Goal: Task Accomplishment & Management: Complete application form

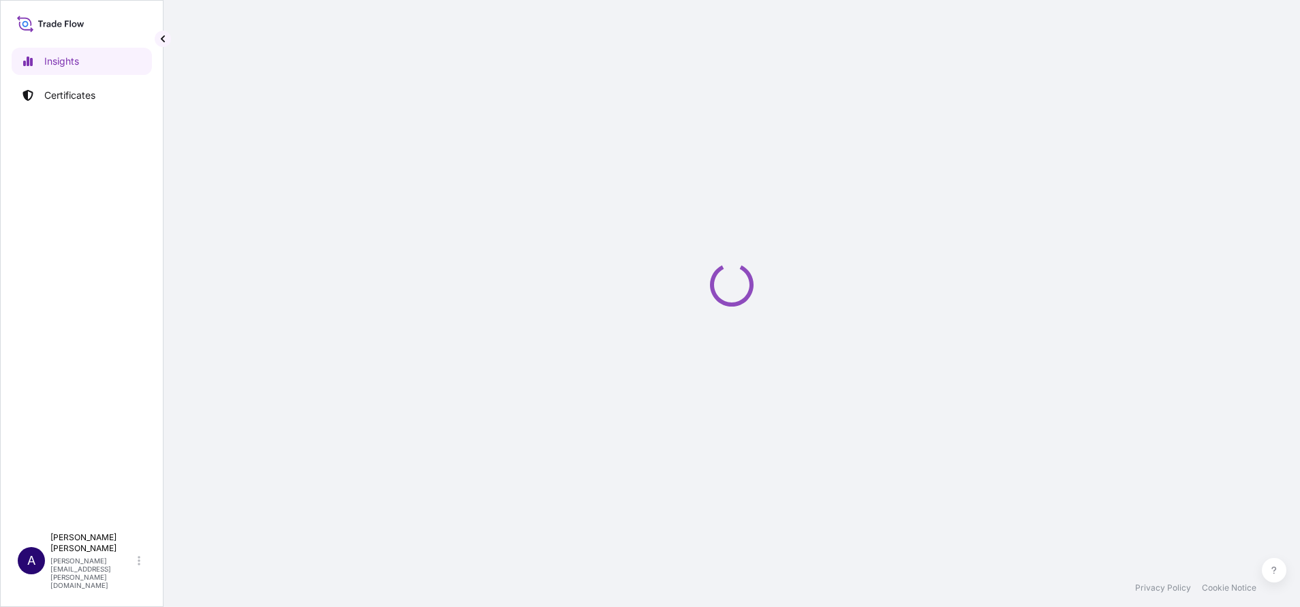
select select "2025"
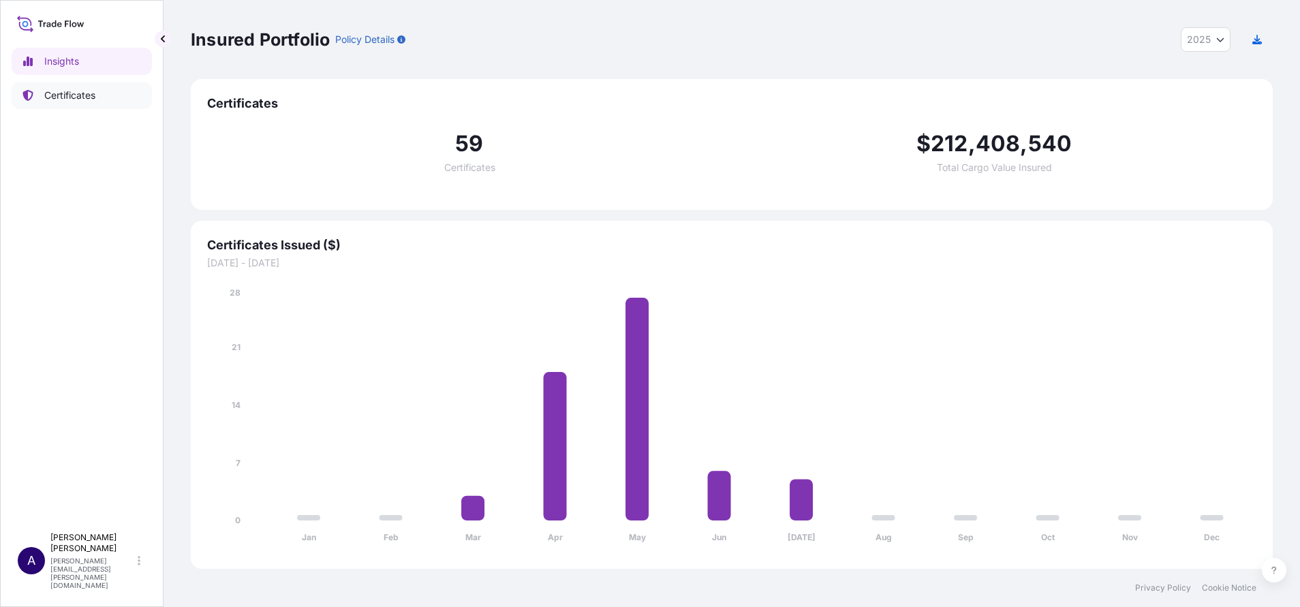
click at [78, 89] on p "Certificates" at bounding box center [69, 96] width 51 height 14
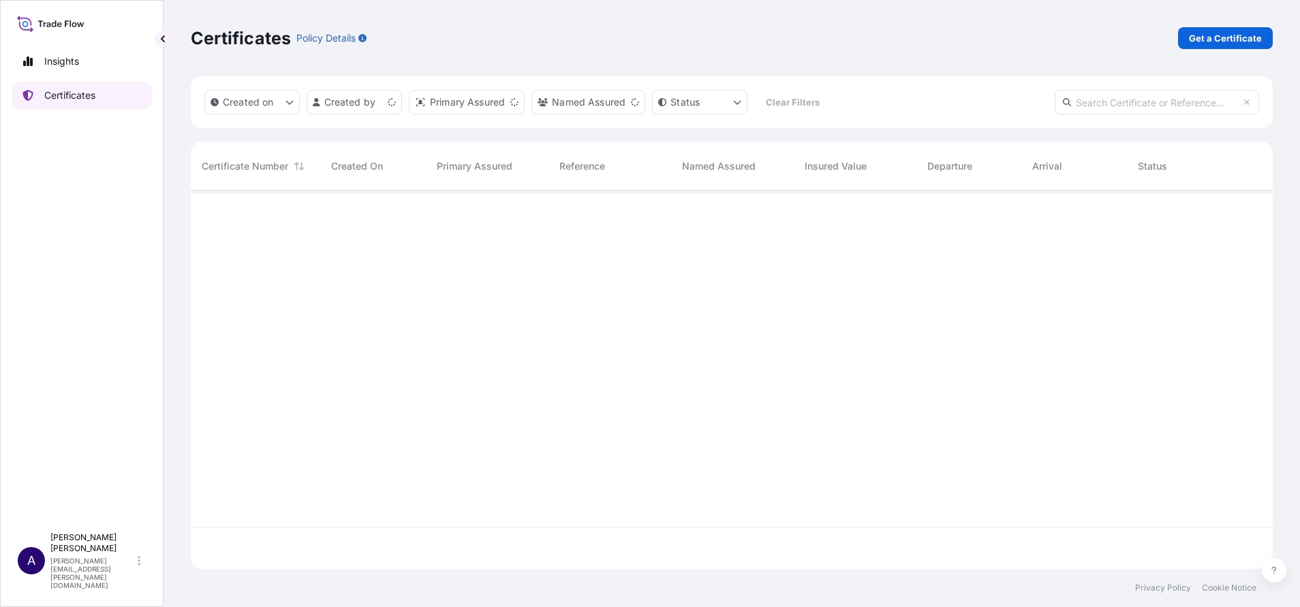
scroll to position [370, 1067]
click at [1225, 36] on p "Get a Certificate" at bounding box center [1225, 38] width 73 height 14
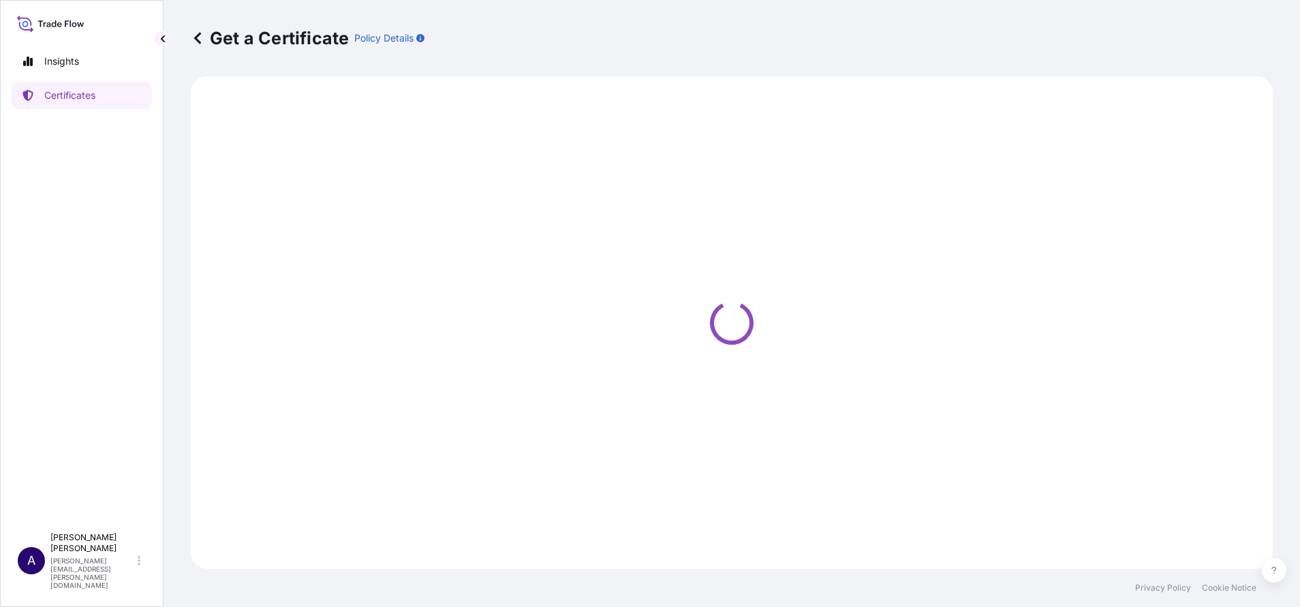
select select "Sea"
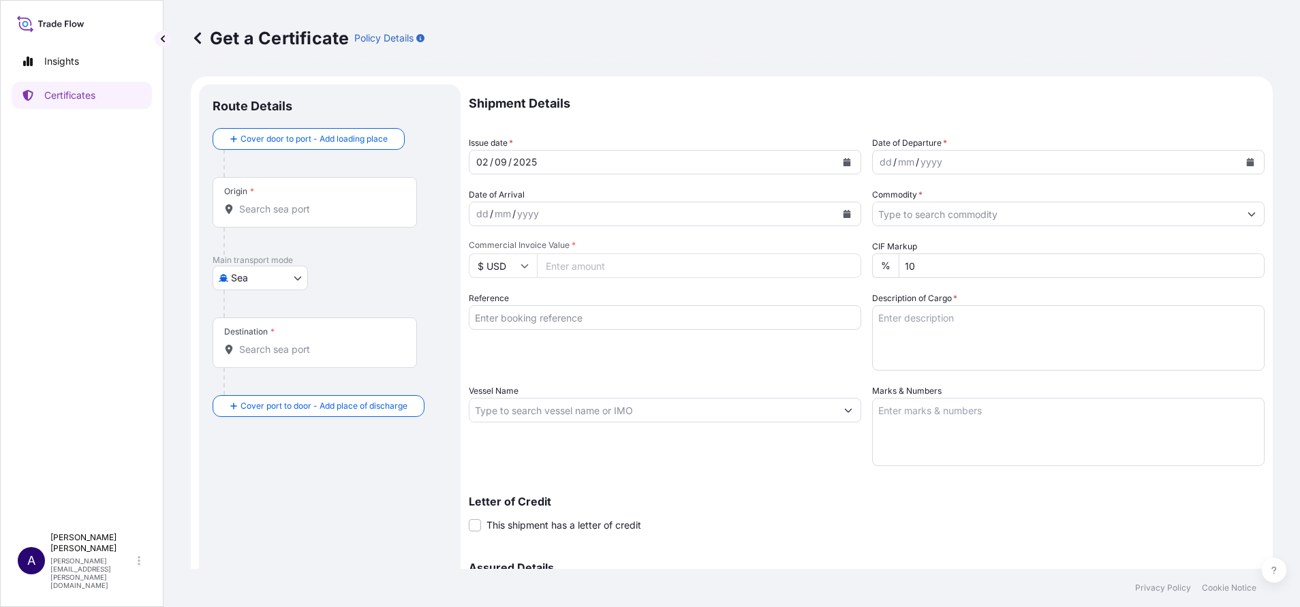
click at [757, 411] on input "Vessel Name" at bounding box center [653, 410] width 367 height 25
paste input "MV CYMONA ENERGY"
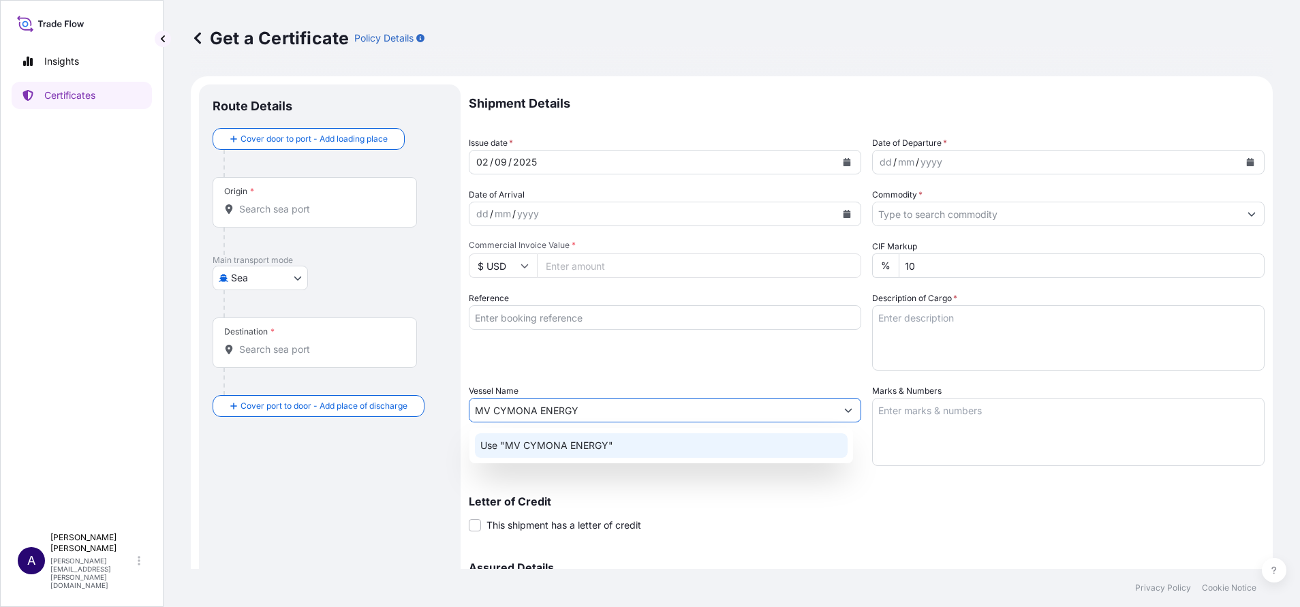
click at [608, 451] on p "Use "MV CYMONA ENERGY"" at bounding box center [547, 446] width 133 height 14
type input "M"
paste input "MV CYMONA ENERGY"
type input "MV CYMONA ENERGY"
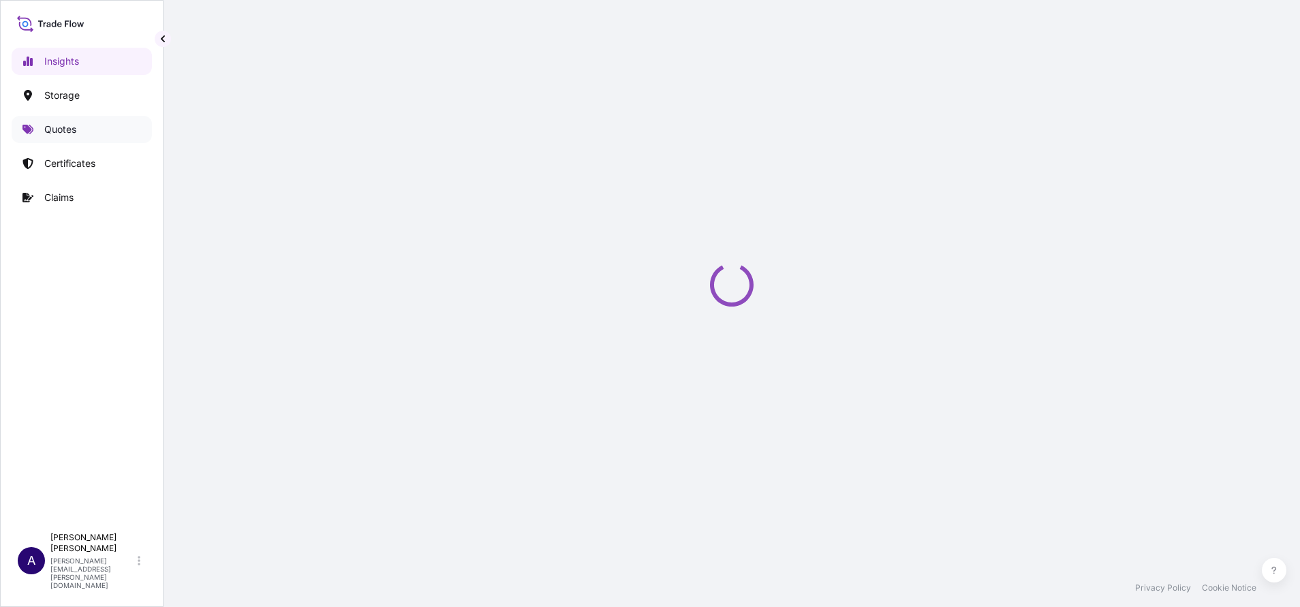
click at [51, 129] on p "Quotes" at bounding box center [60, 130] width 32 height 14
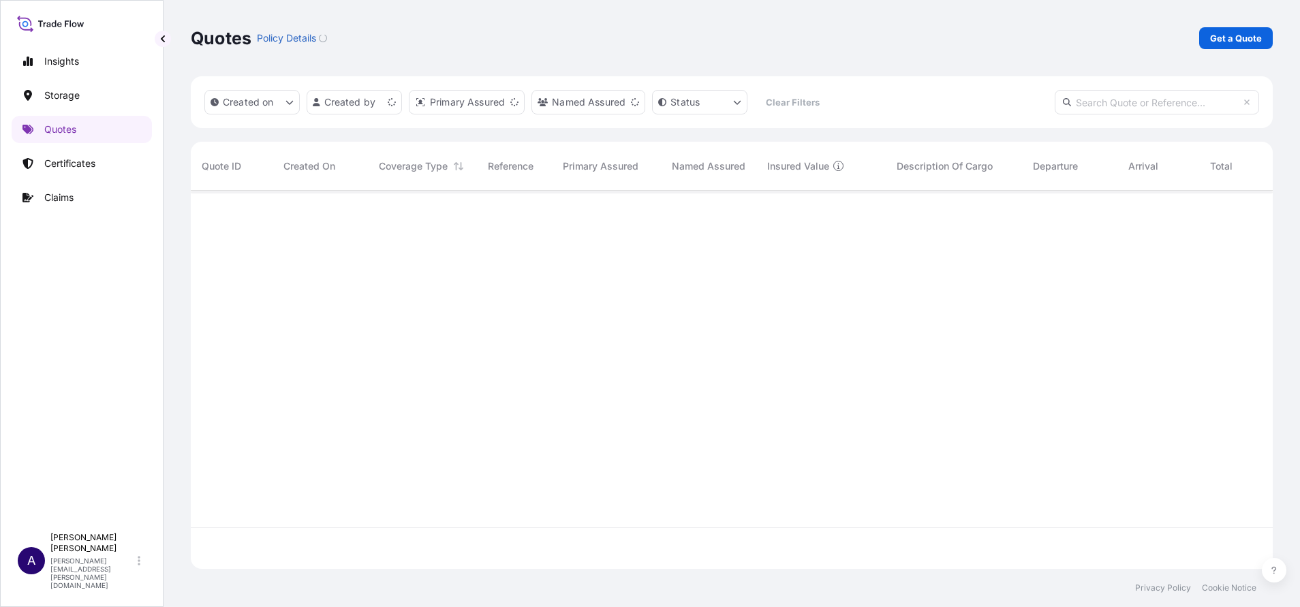
scroll to position [370, 1067]
click at [866, 100] on input "text" at bounding box center [1157, 102] width 204 height 25
paste input "65802"
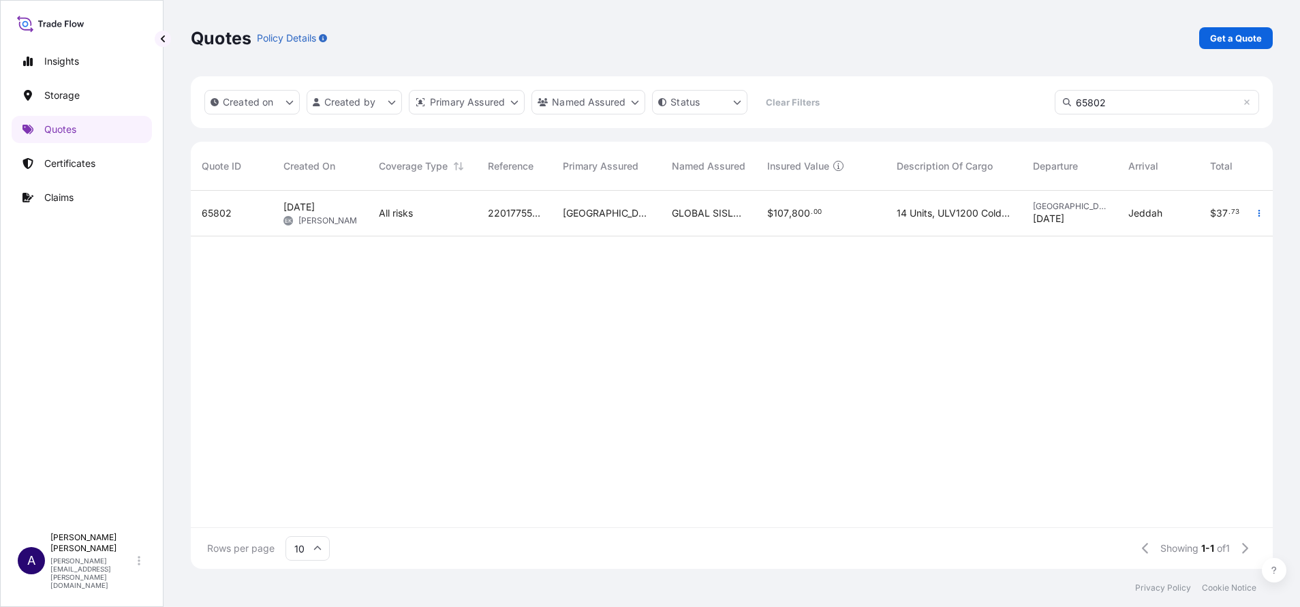
type input "65802"
click at [212, 215] on span "65802" at bounding box center [217, 214] width 30 height 14
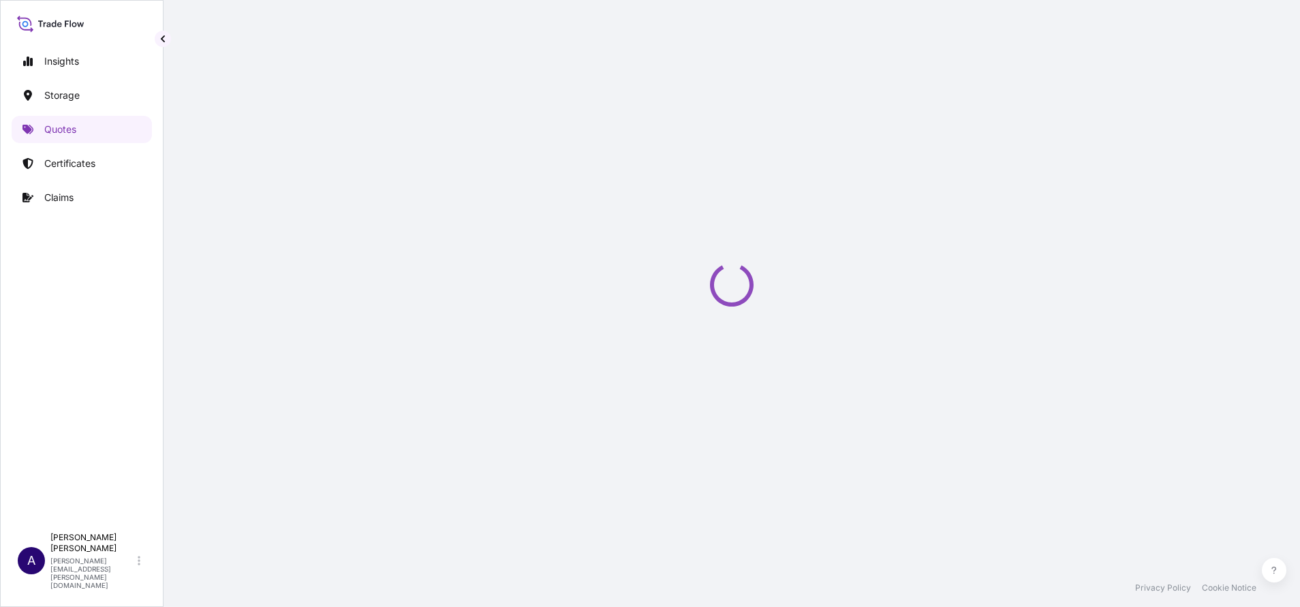
select select "Water"
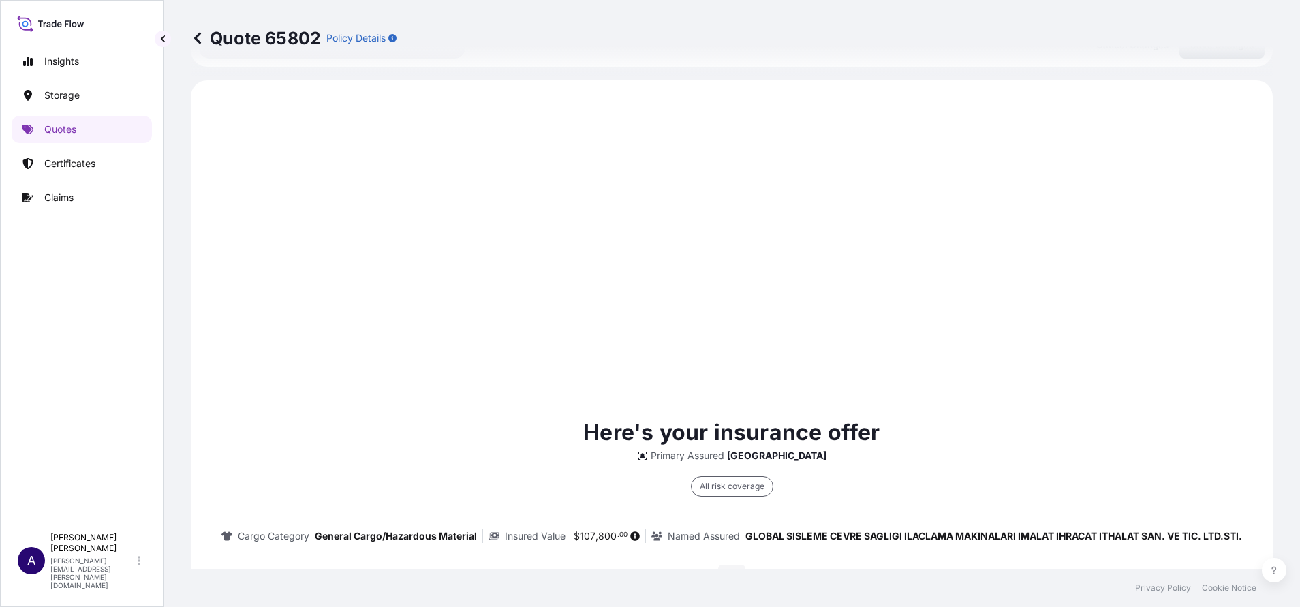
scroll to position [655, 0]
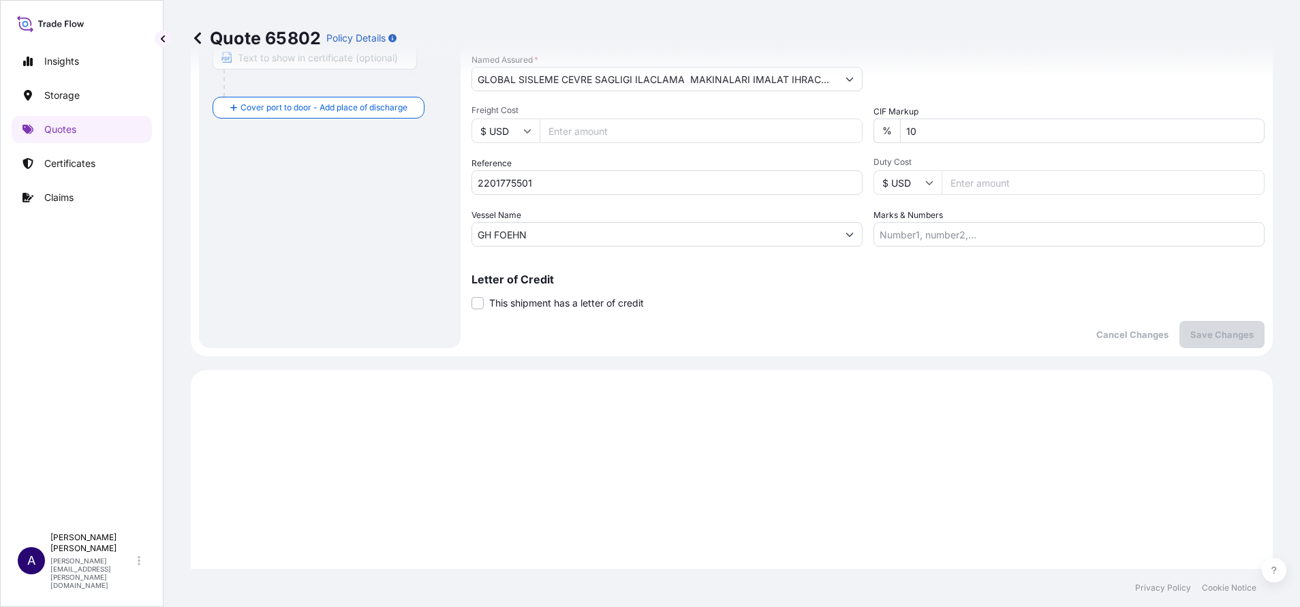
select select "31600"
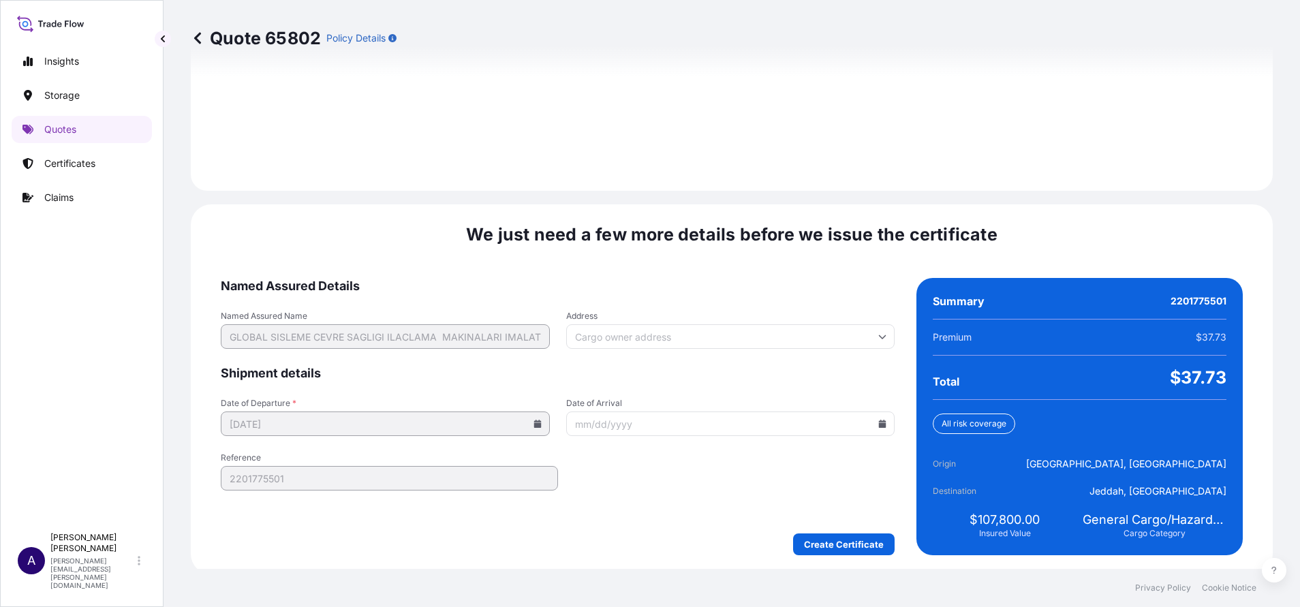
scroll to position [1921, 0]
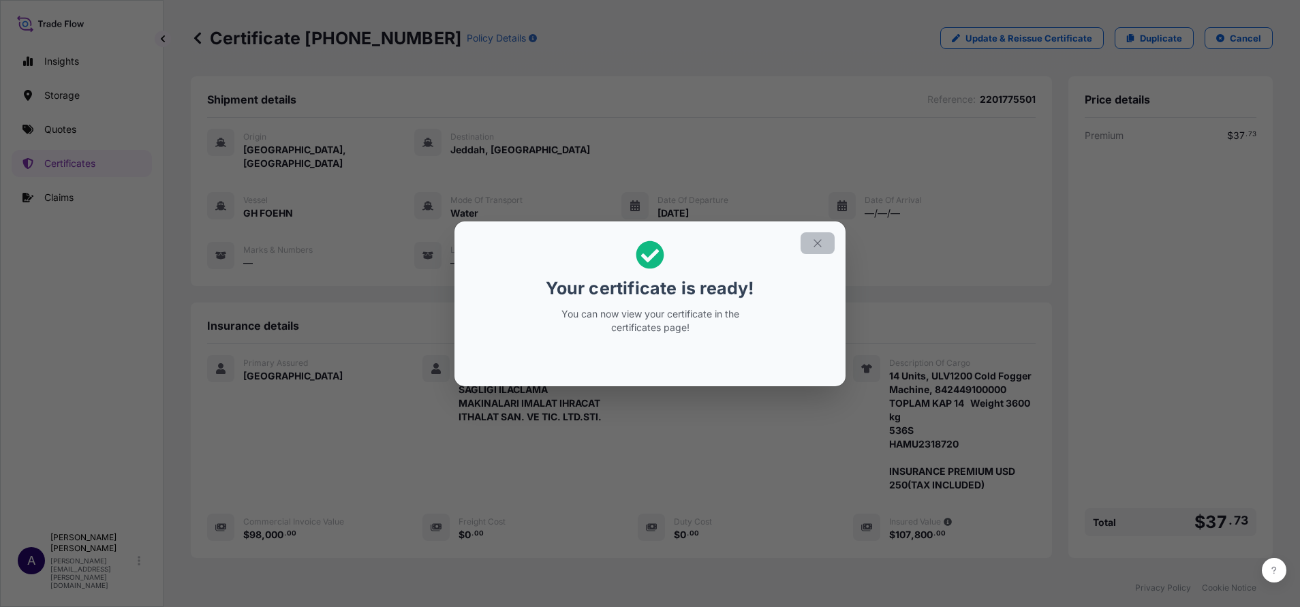
click at [819, 243] on icon "button" at bounding box center [818, 243] width 12 height 12
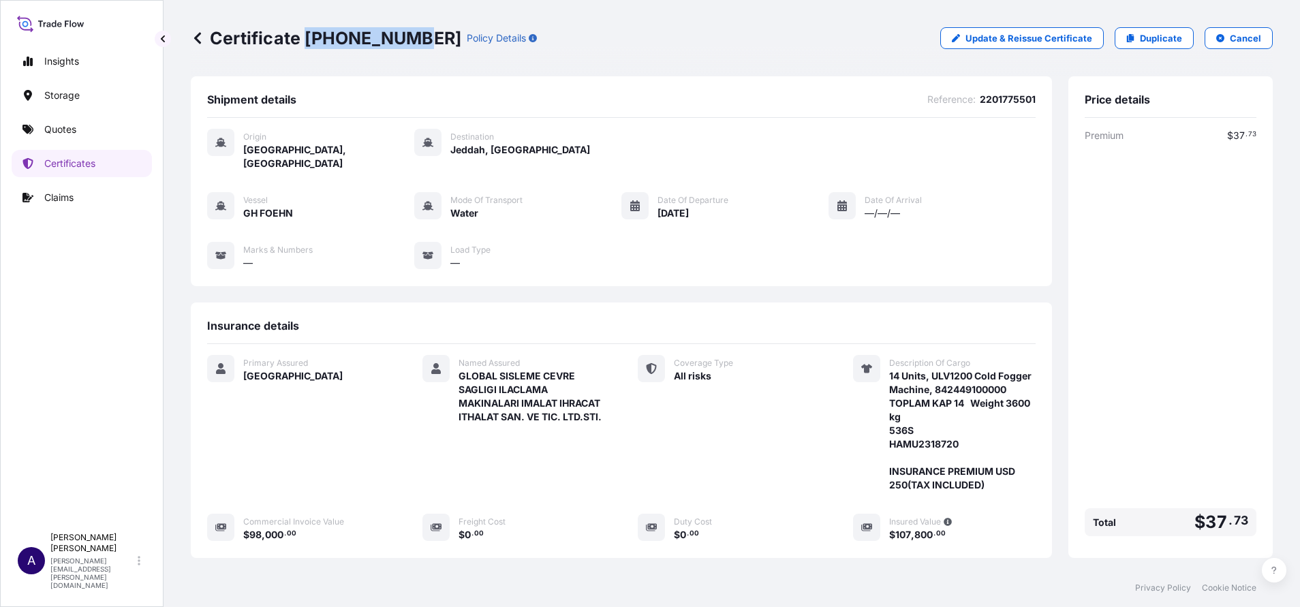
drag, startPoint x: 408, startPoint y: 38, endPoint x: 307, endPoint y: 35, distance: 101.6
click at [307, 35] on p "Certificate 31600-791-2" at bounding box center [326, 38] width 271 height 22
copy p "31600-791-2"
